Goal: Task Accomplishment & Management: Complete application form

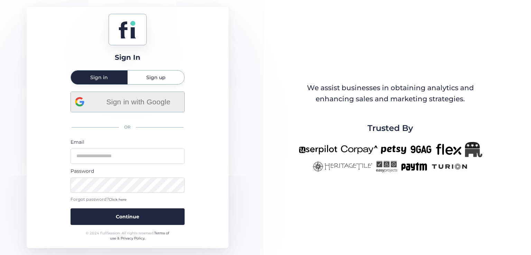
click at [151, 97] on span "Sign in with Google" at bounding box center [138, 101] width 83 height 11
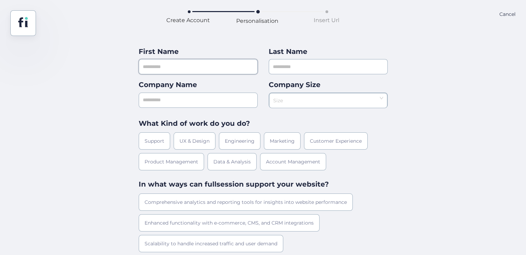
click at [208, 71] on input "text" at bounding box center [198, 66] width 119 height 15
type input "***"
click at [303, 74] on input "text" at bounding box center [328, 66] width 119 height 15
type input "***"
click at [226, 95] on input "text" at bounding box center [198, 100] width 119 height 15
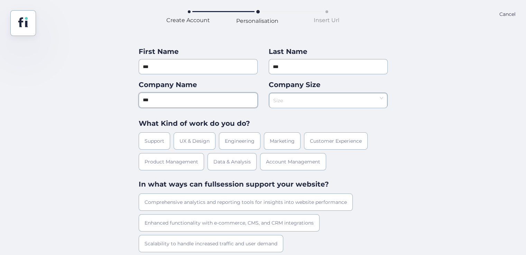
type input "***"
click at [292, 99] on input at bounding box center [325, 98] width 105 height 10
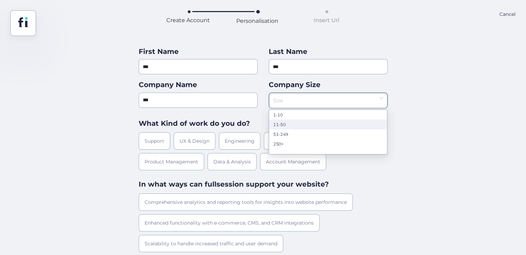
click at [283, 119] on nz-option-item "1-10" at bounding box center [328, 115] width 118 height 10
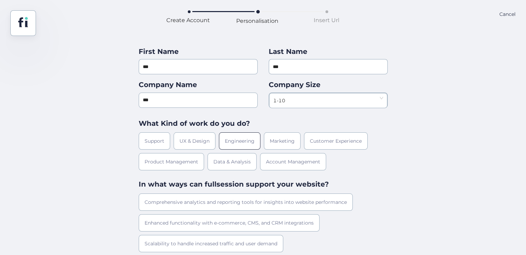
click at [223, 143] on div "Engineering" at bounding box center [239, 140] width 41 height 17
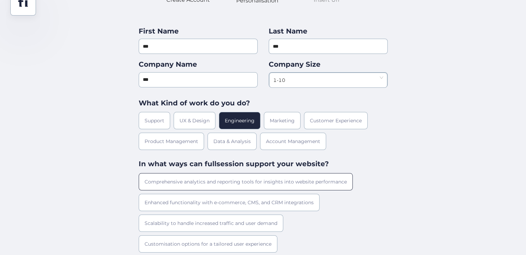
scroll to position [40, 0]
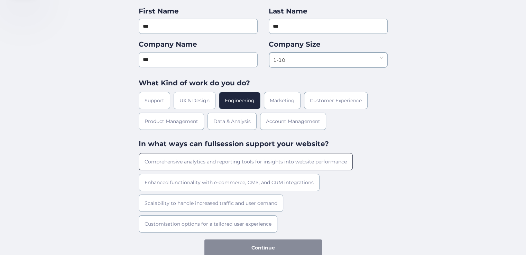
click at [225, 155] on div "Comprehensive analytics and reporting tools for insights into website performan…" at bounding box center [246, 161] width 214 height 17
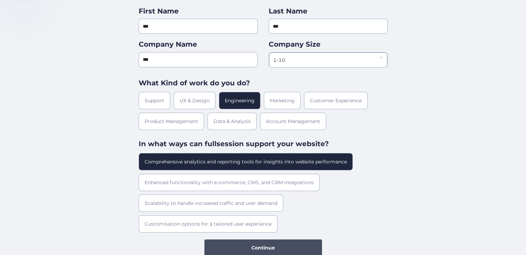
click at [264, 245] on span "Continue" at bounding box center [263, 248] width 24 height 8
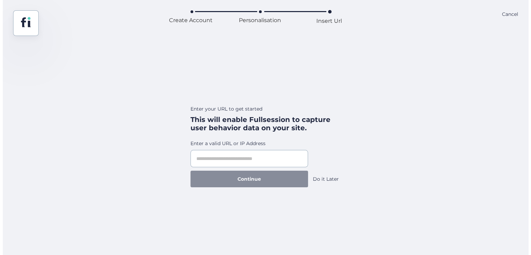
scroll to position [0, 0]
click at [319, 179] on div "Do it Later" at bounding box center [326, 179] width 26 height 8
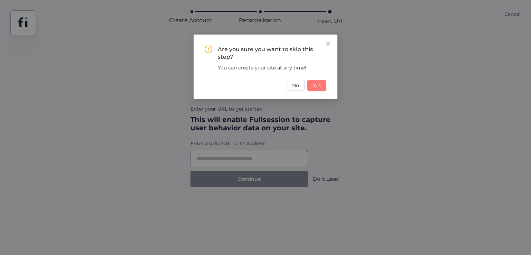
click at [321, 90] on button "Yes" at bounding box center [316, 85] width 19 height 11
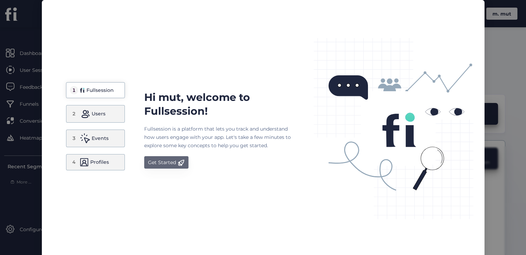
click at [168, 157] on button "Get Started" at bounding box center [166, 162] width 44 height 12
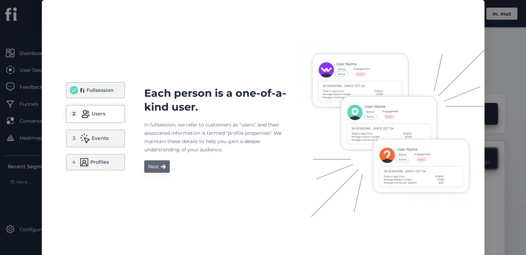
click at [164, 162] on button "Next" at bounding box center [157, 166] width 26 height 12
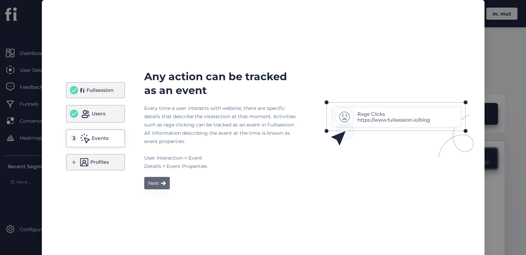
click at [154, 182] on div "Next" at bounding box center [153, 183] width 11 height 8
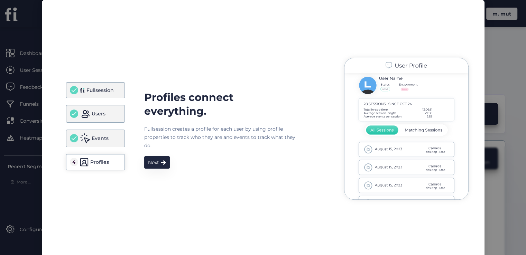
click at [154, 170] on div "Profiles connect everything. Fullsession creates a profile for each user by usi…" at bounding box center [314, 130] width 340 height 154
click at [157, 164] on button "Next" at bounding box center [157, 162] width 26 height 12
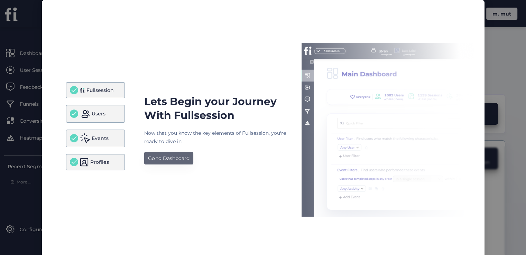
click at [164, 157] on div "Go to Dashboard" at bounding box center [168, 158] width 41 height 8
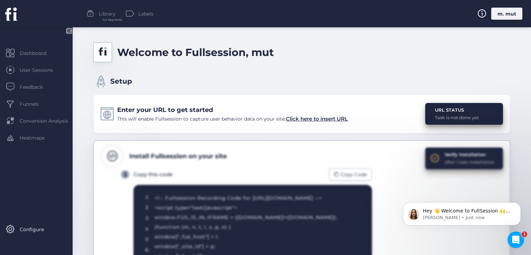
click at [498, 10] on div "m. mut" at bounding box center [506, 14] width 31 height 12
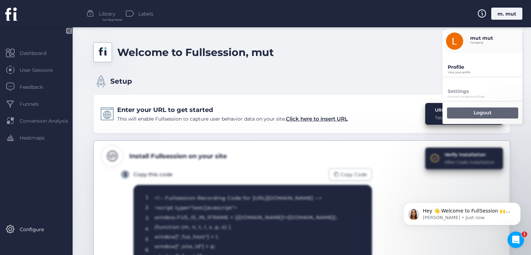
click at [465, 109] on div "Logout" at bounding box center [482, 113] width 71 height 11
